Goal: Task Accomplishment & Management: Manage account settings

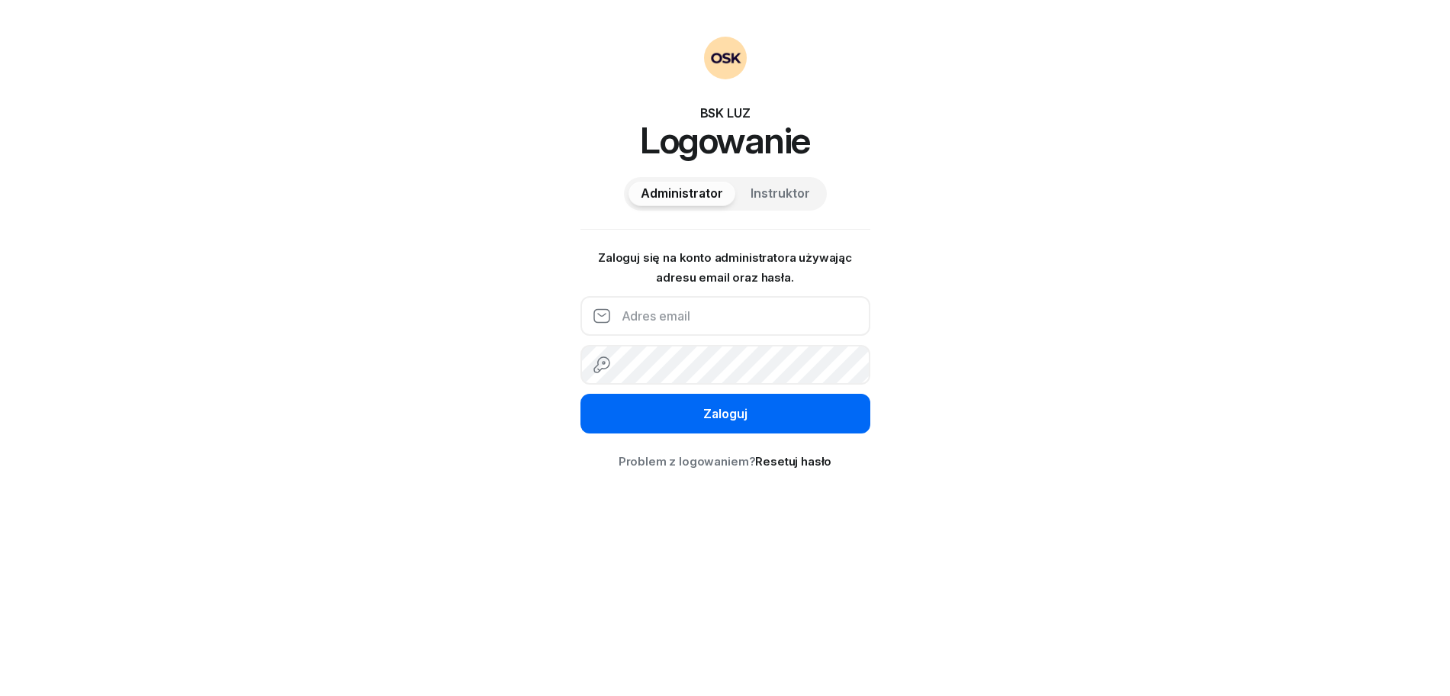
type input "[DOMAIN_NAME][EMAIL_ADDRESS][DOMAIN_NAME]"
click at [730, 413] on div "Zaloguj" at bounding box center [725, 414] width 44 height 20
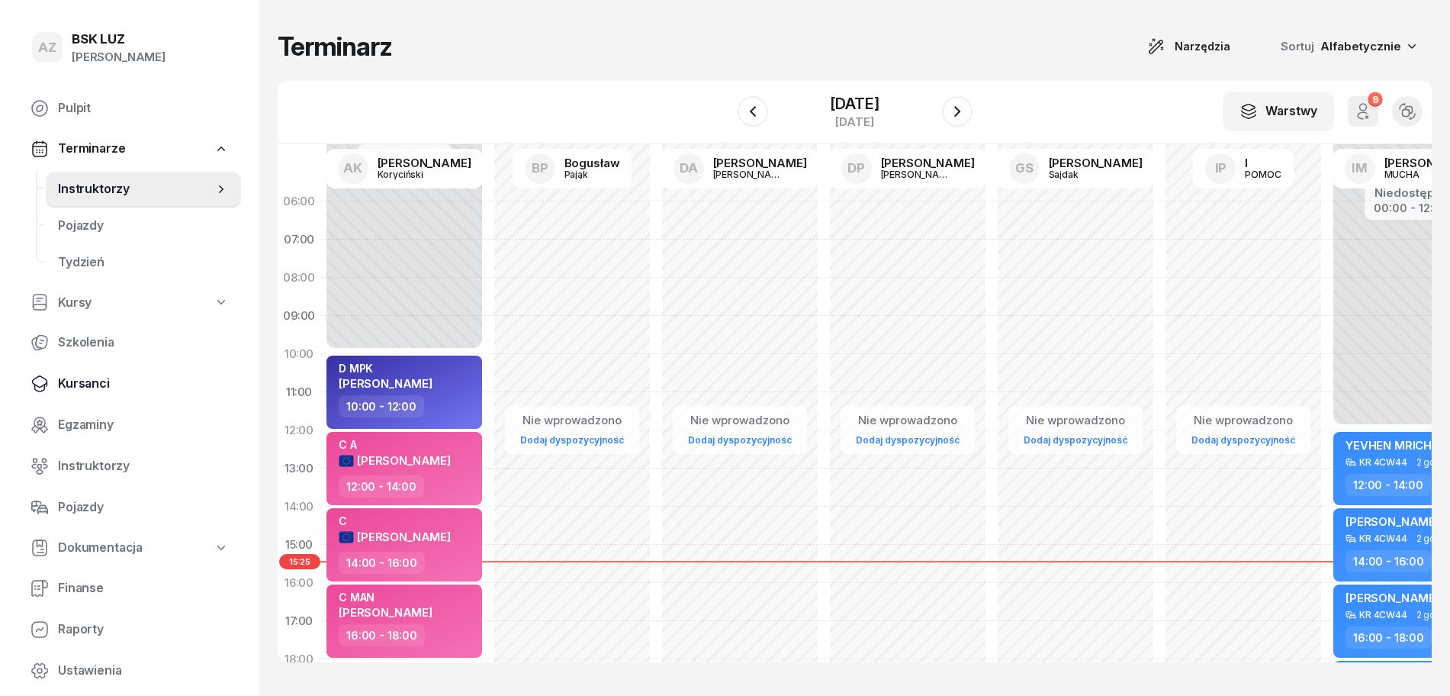
click at [93, 386] on span "Kursanci" at bounding box center [143, 384] width 171 height 20
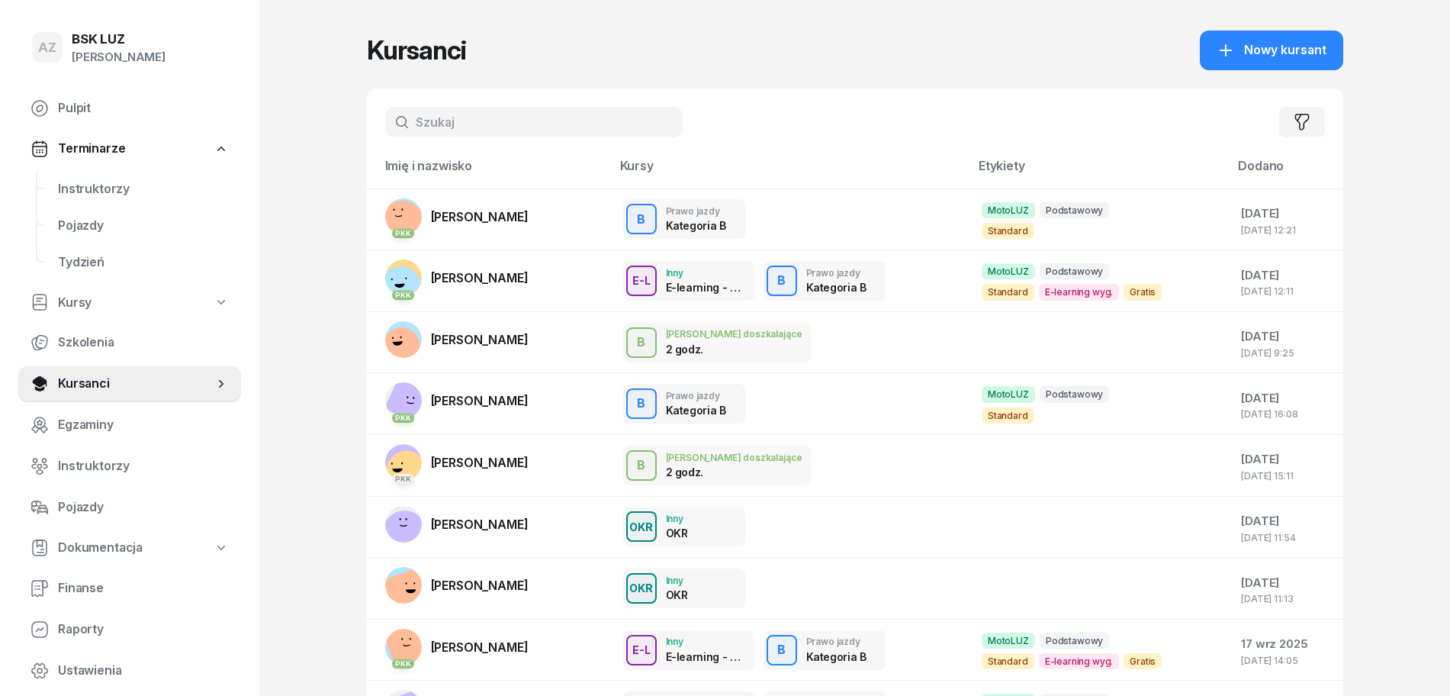
click at [577, 119] on input "text" at bounding box center [533, 122] width 297 height 31
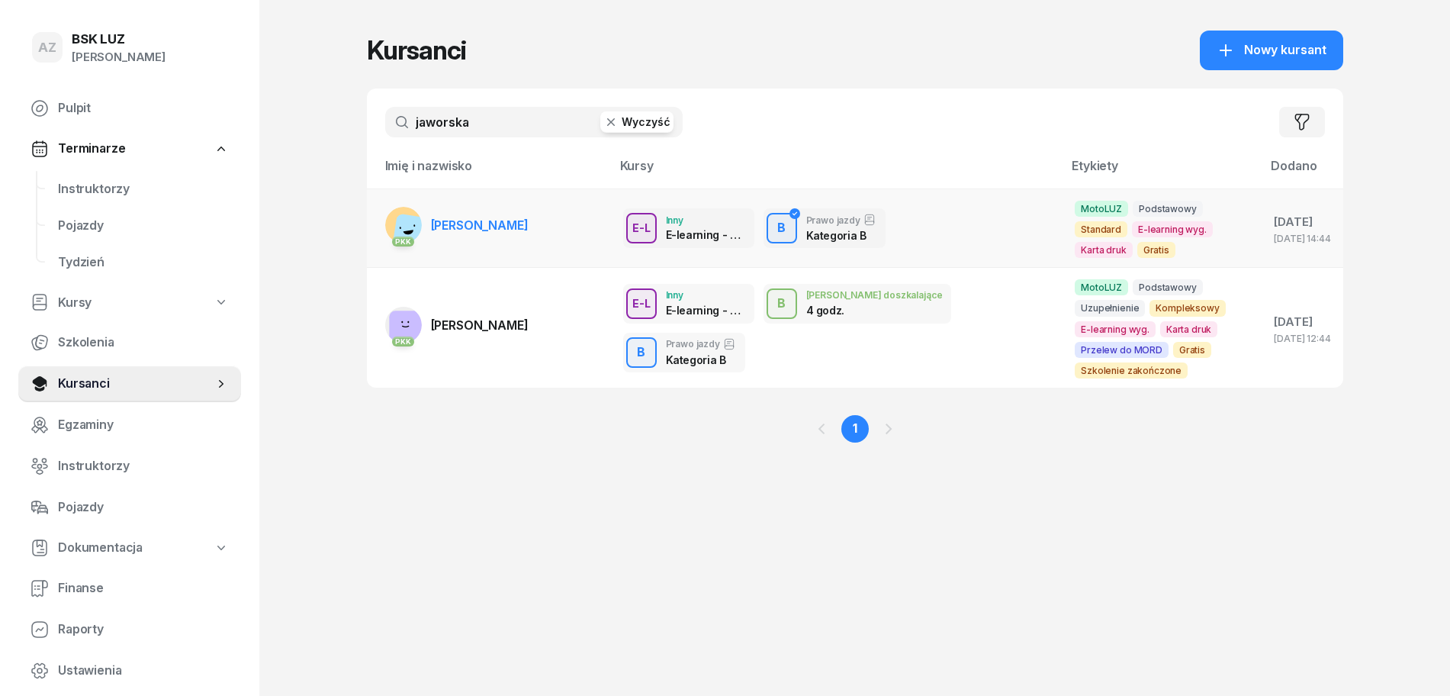
type input "jaworska"
click at [529, 220] on span "[PERSON_NAME]" at bounding box center [480, 224] width 98 height 15
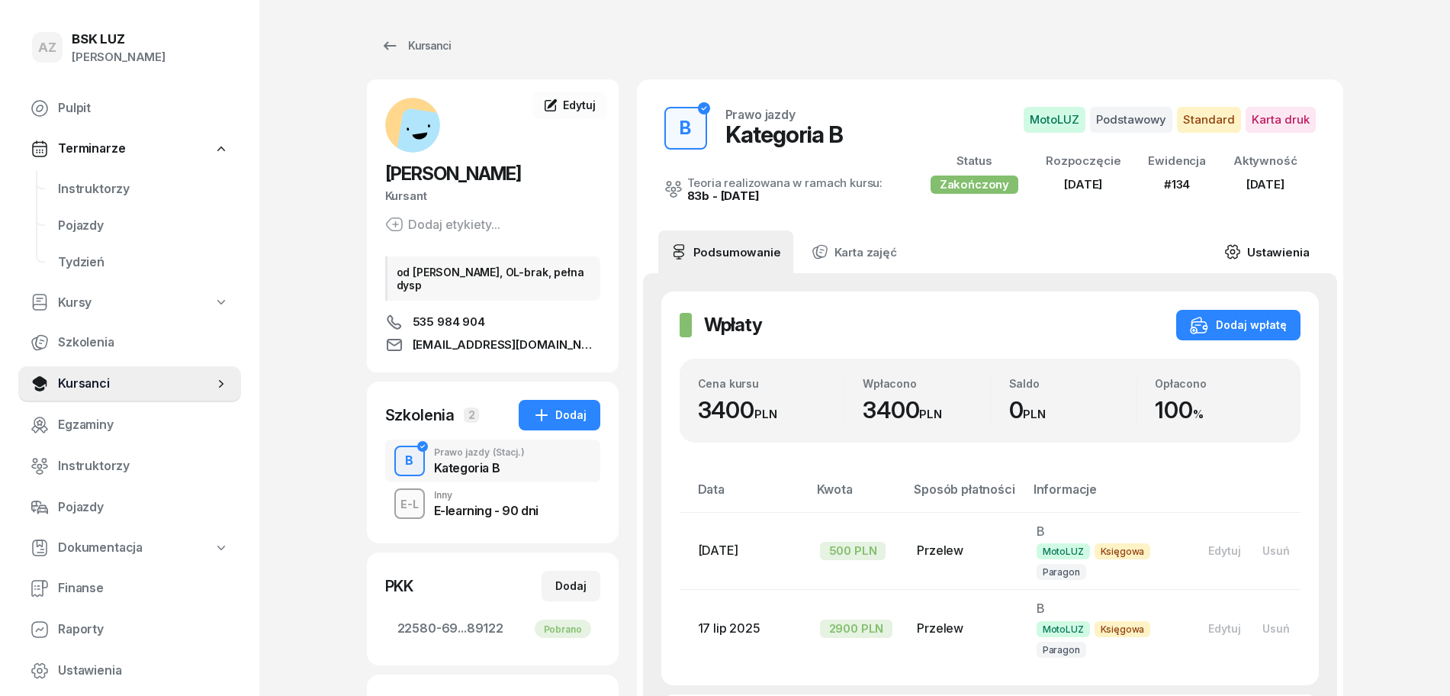
click at [1284, 247] on link "Ustawienia" at bounding box center [1266, 251] width 109 height 43
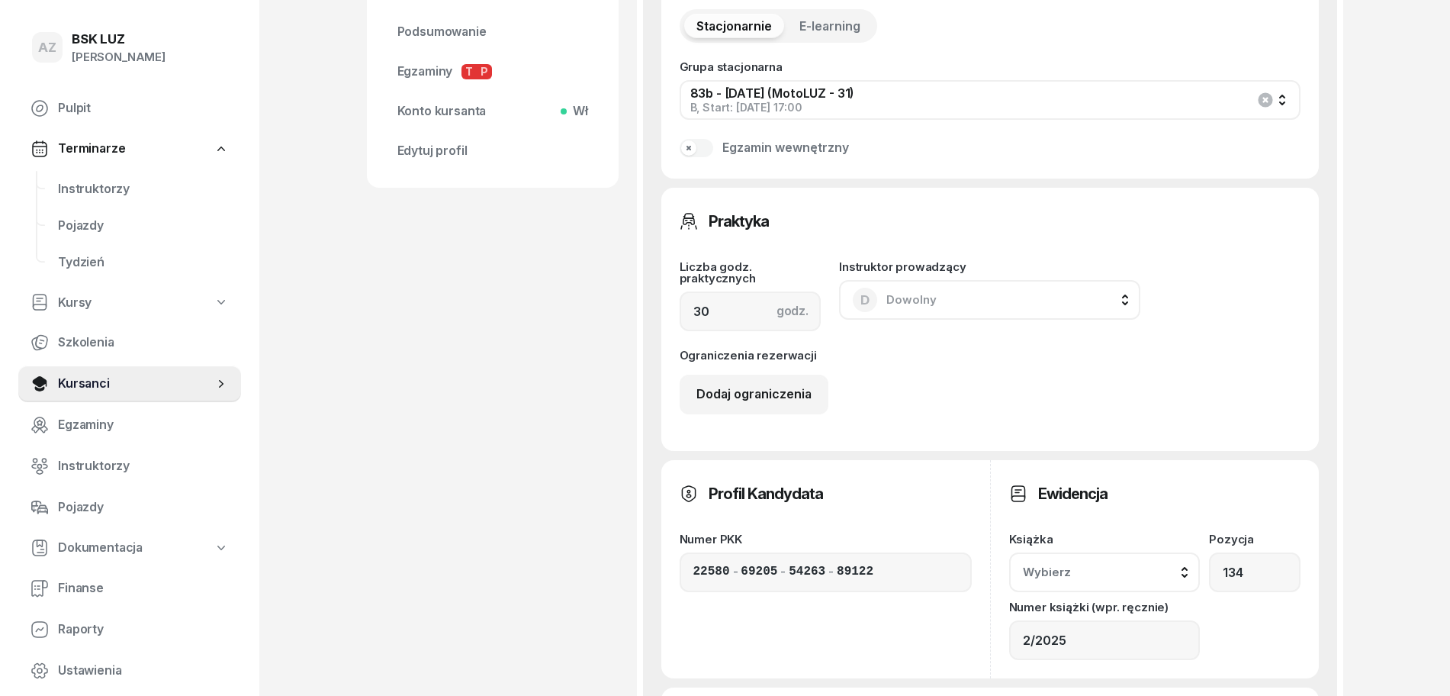
scroll to position [953, 0]
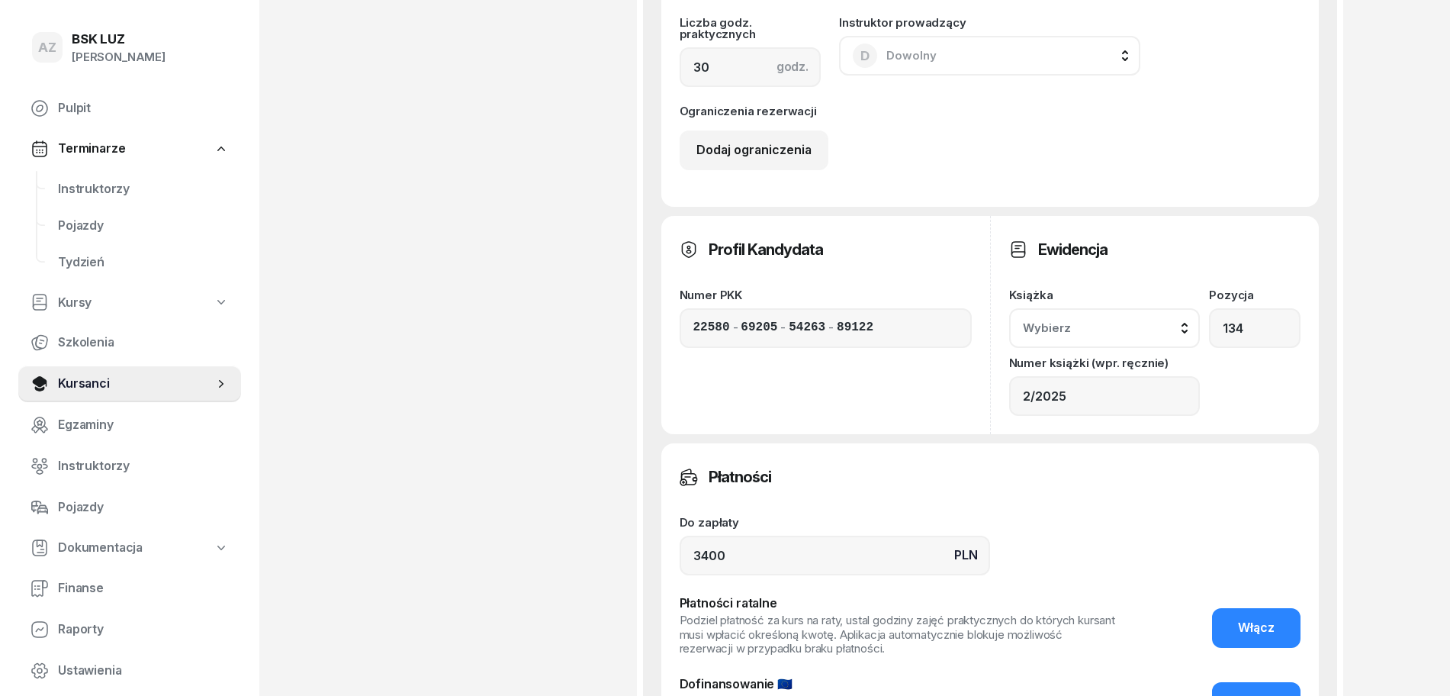
click at [1183, 321] on div "Wybierz" at bounding box center [1105, 328] width 164 height 20
click at [1088, 470] on div "2/2025" at bounding box center [1122, 470] width 180 height 20
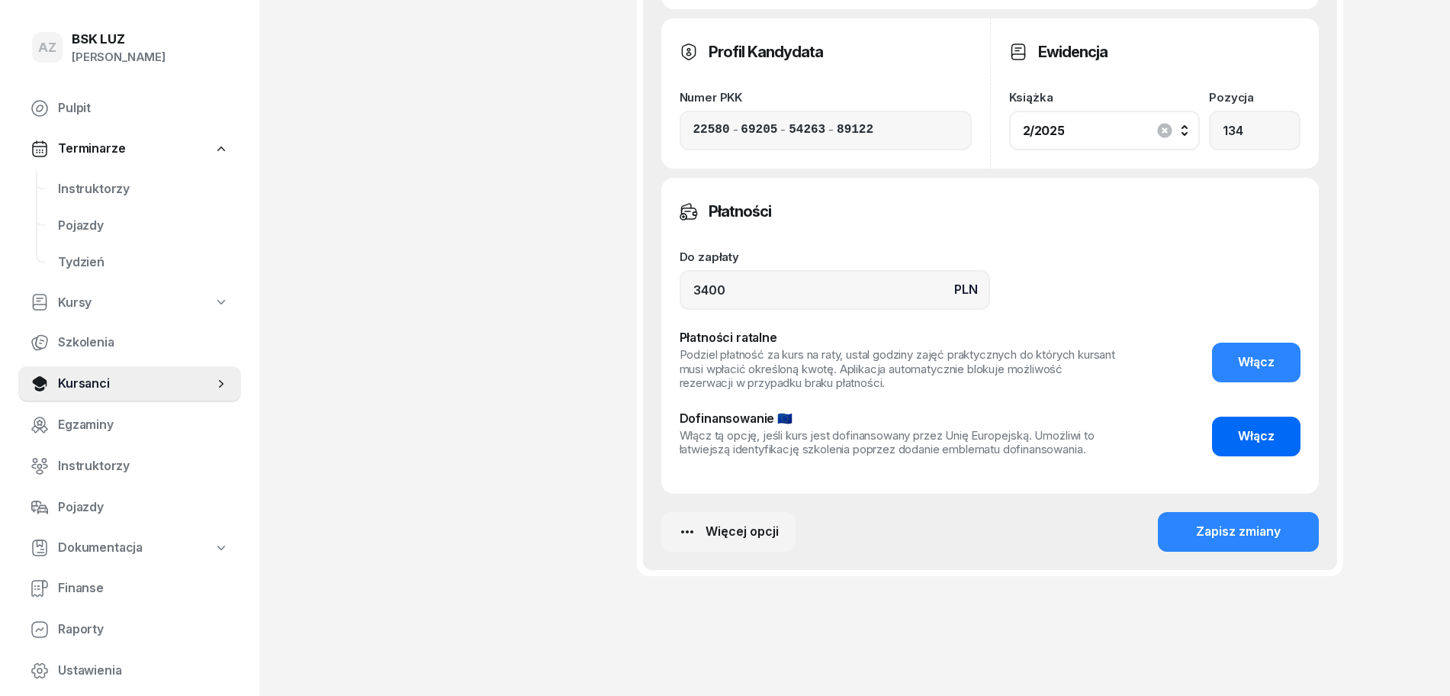
scroll to position [1181, 0]
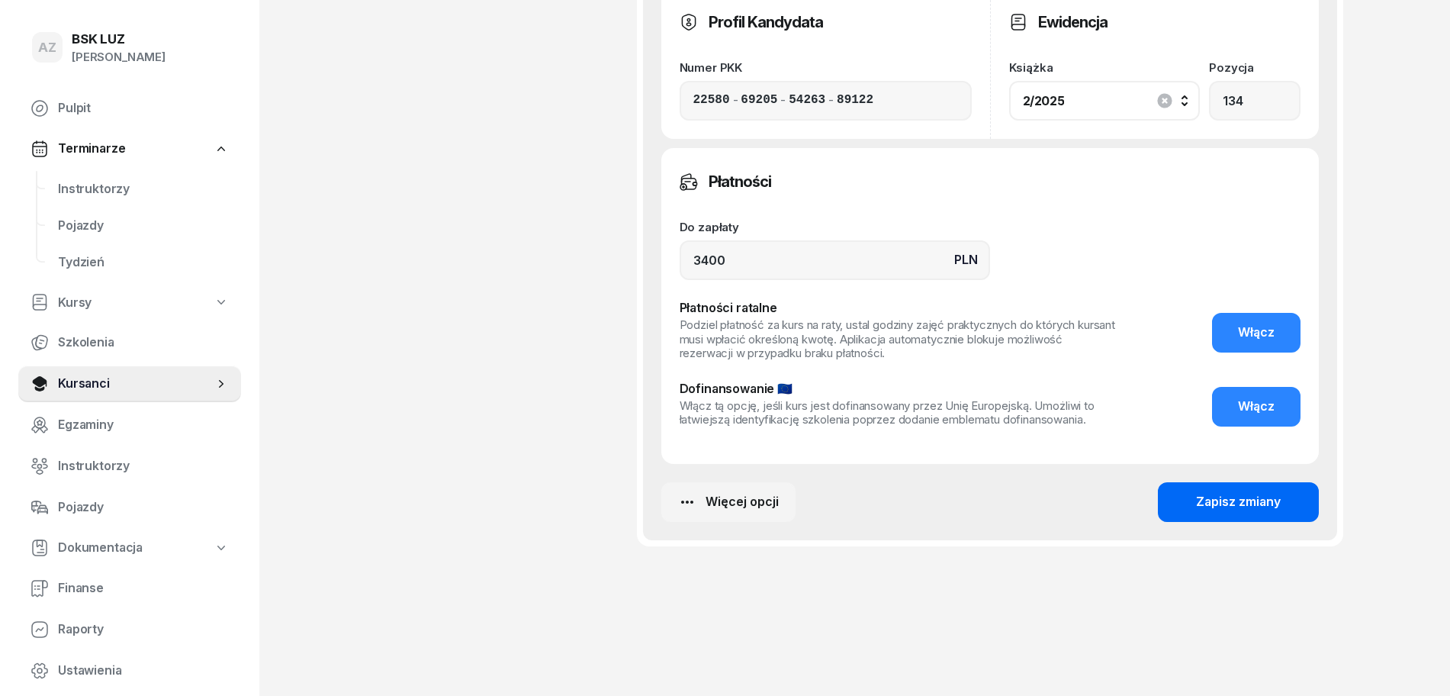
click at [1247, 496] on div "Zapisz zmiany" at bounding box center [1238, 502] width 85 height 20
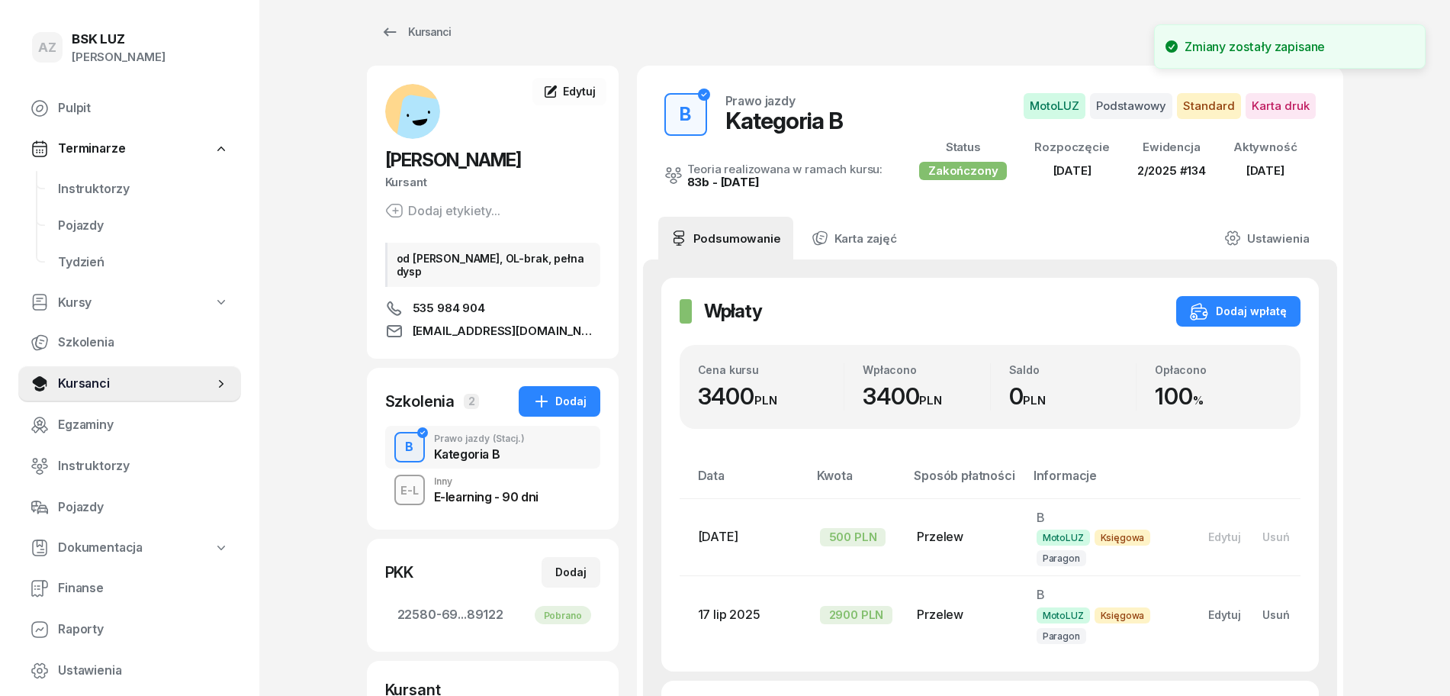
scroll to position [0, 0]
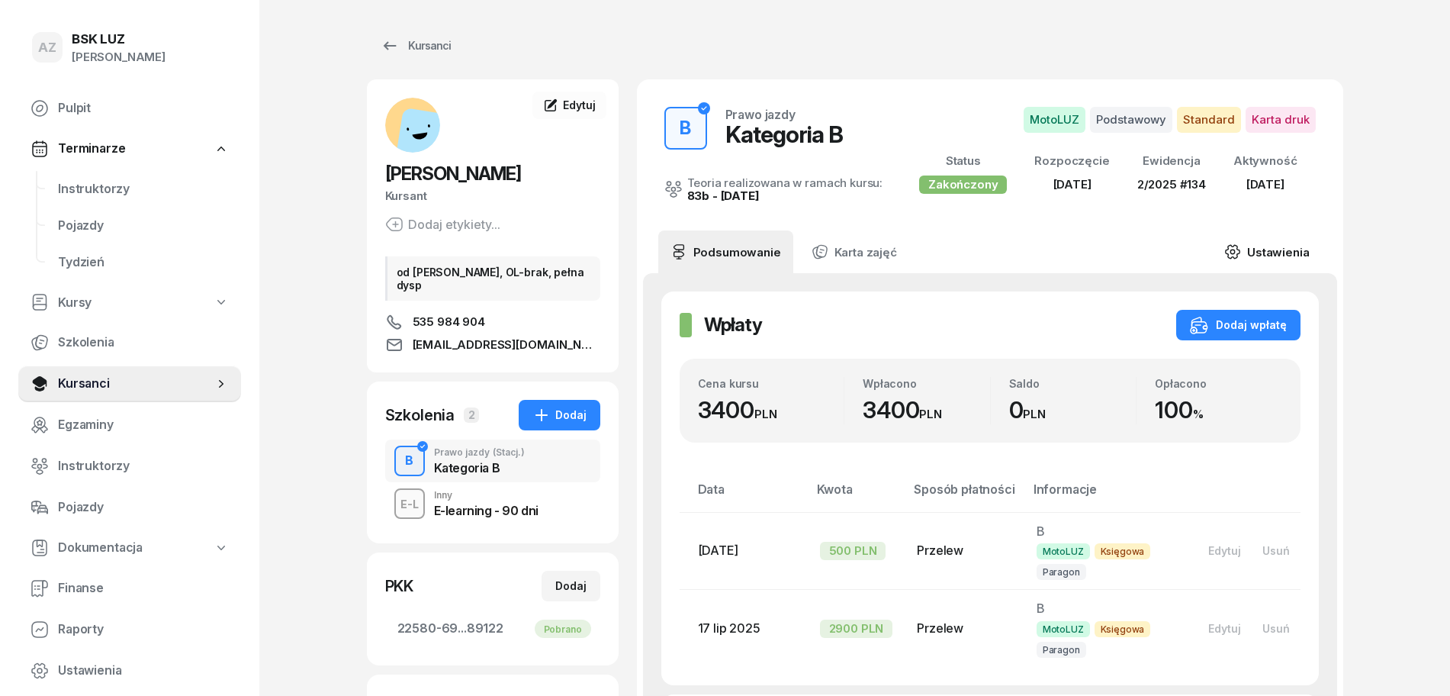
click at [1290, 250] on link "Ustawienia" at bounding box center [1266, 251] width 109 height 43
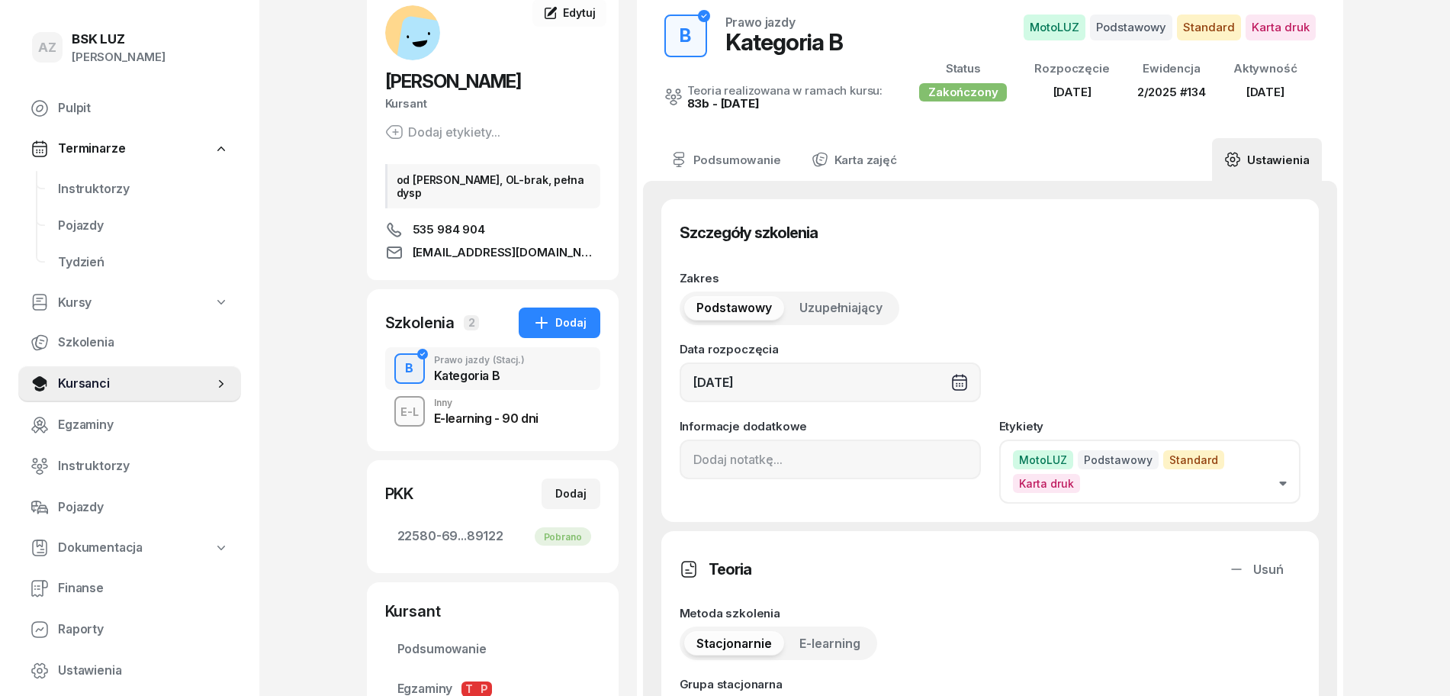
scroll to position [95, 0]
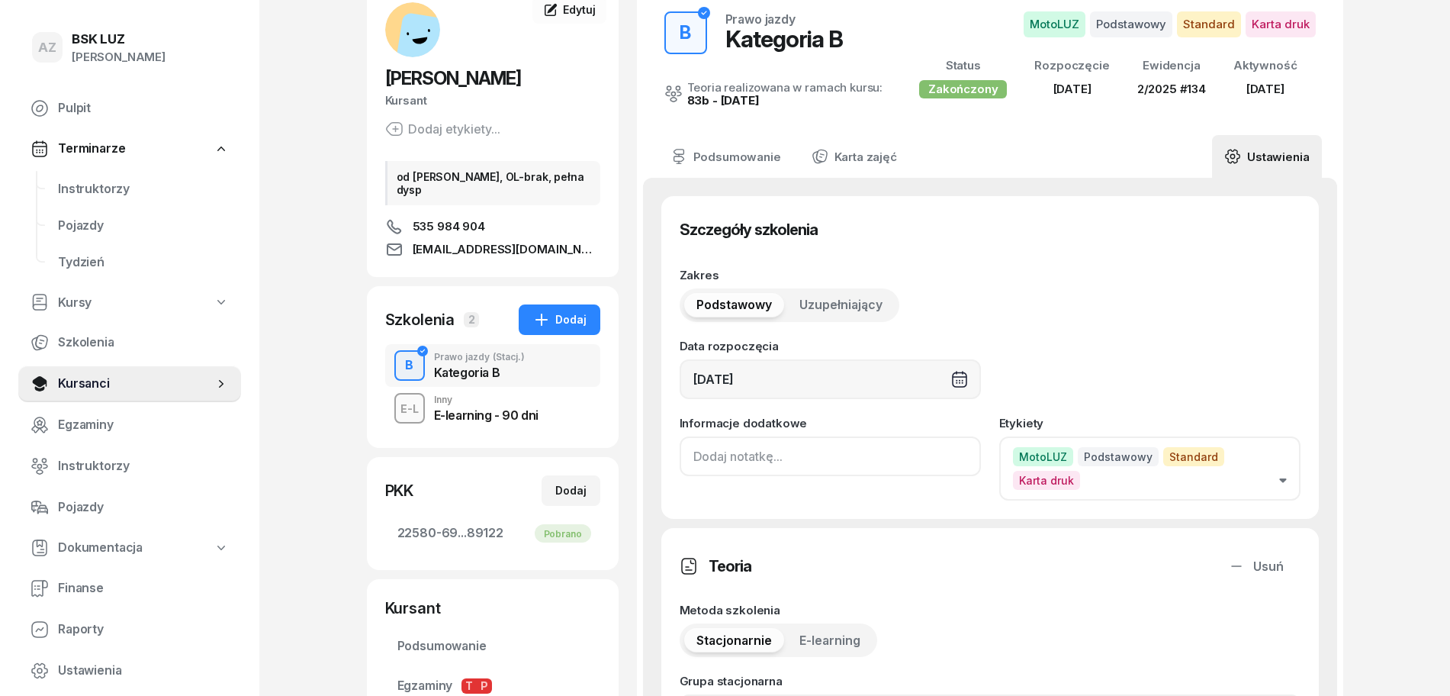
click at [696, 455] on input at bounding box center [830, 456] width 301 height 40
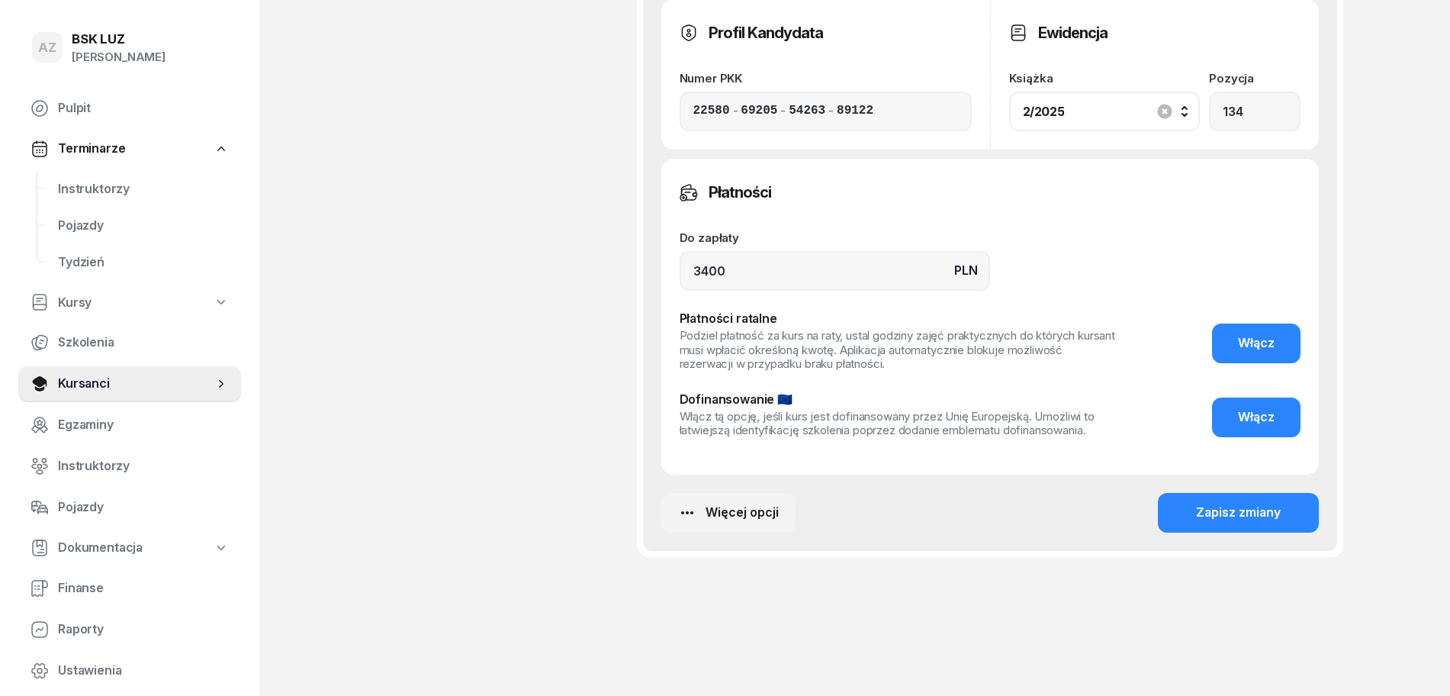
scroll to position [1181, 0]
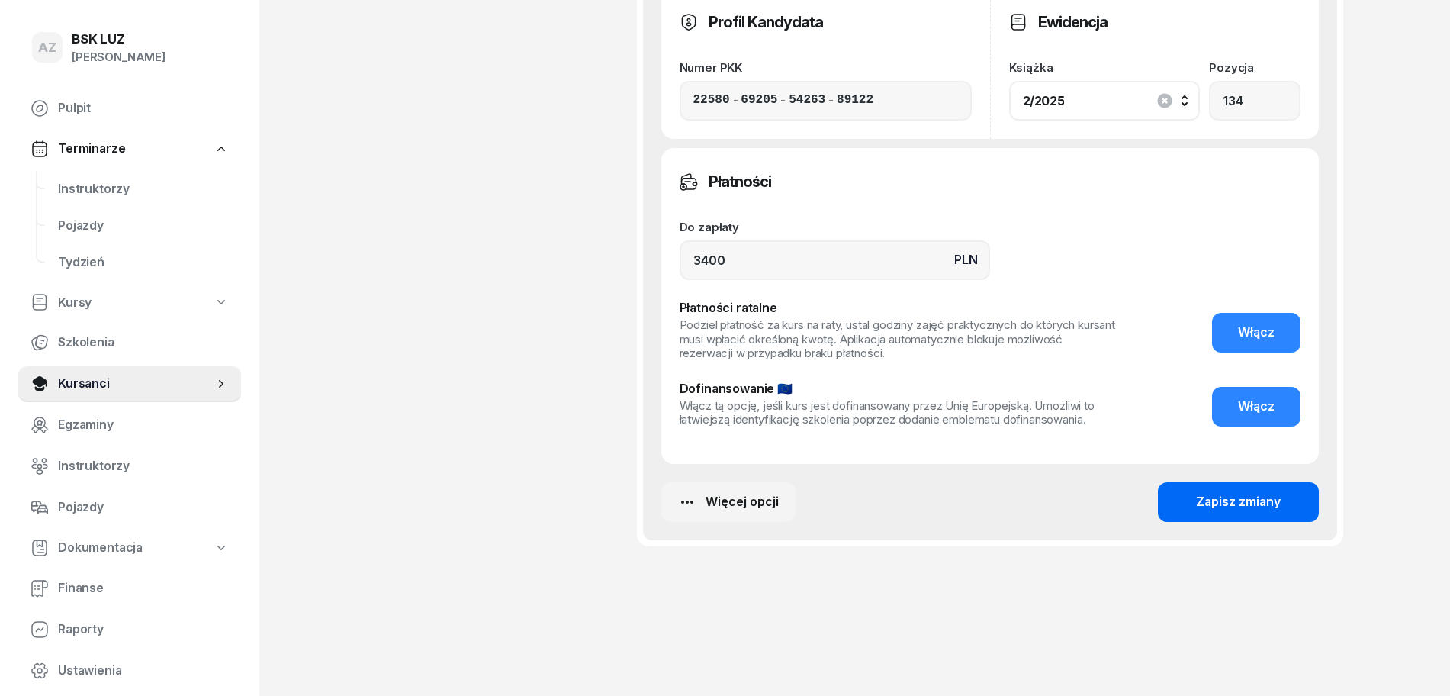
type input "ZAŚW. NR 191/2025"
click at [1251, 496] on div "Zapisz zmiany" at bounding box center [1238, 502] width 85 height 20
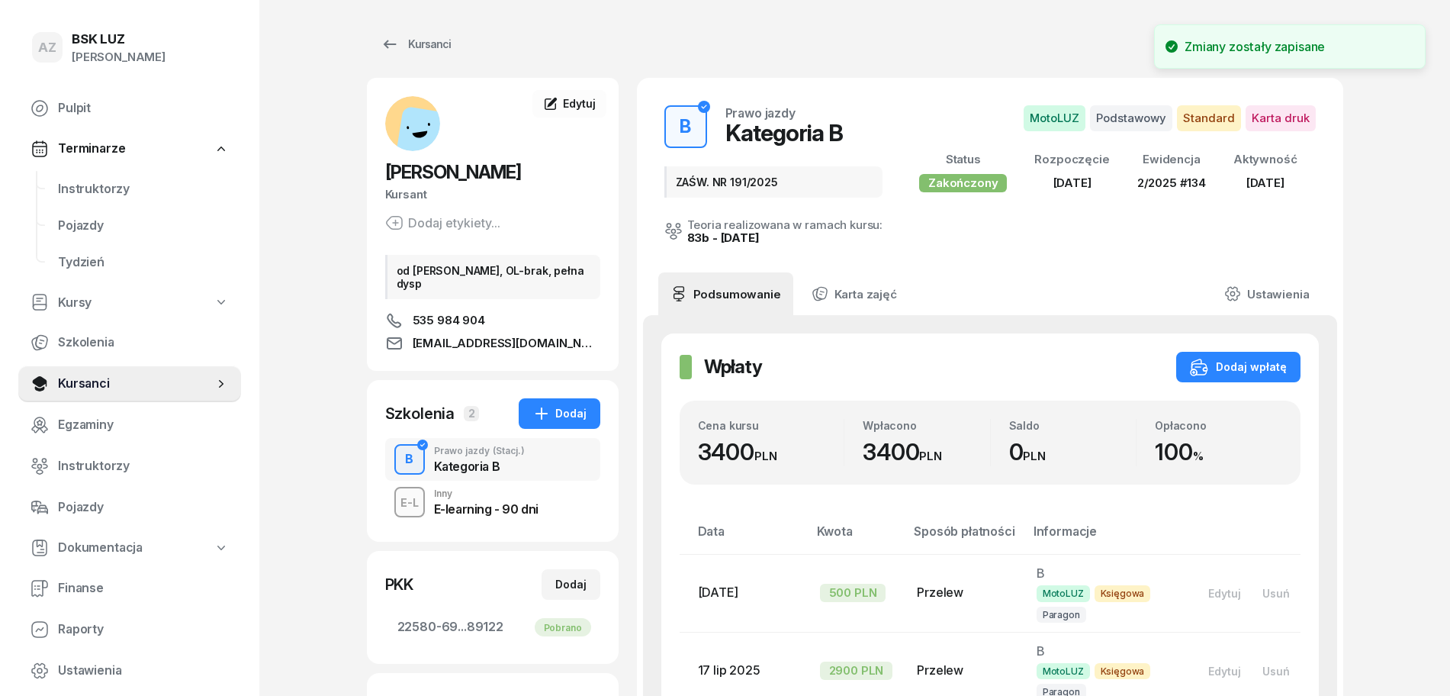
scroll to position [0, 0]
